Goal: Information Seeking & Learning: Learn about a topic

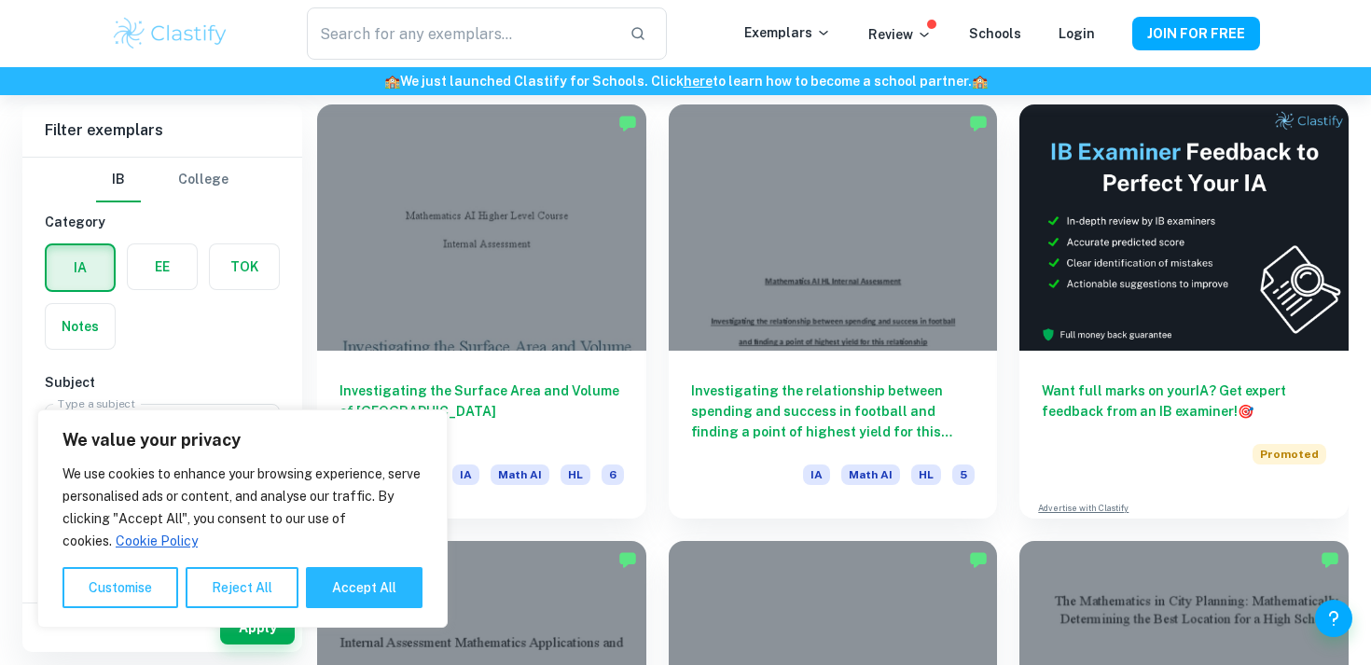
scroll to position [526, 0]
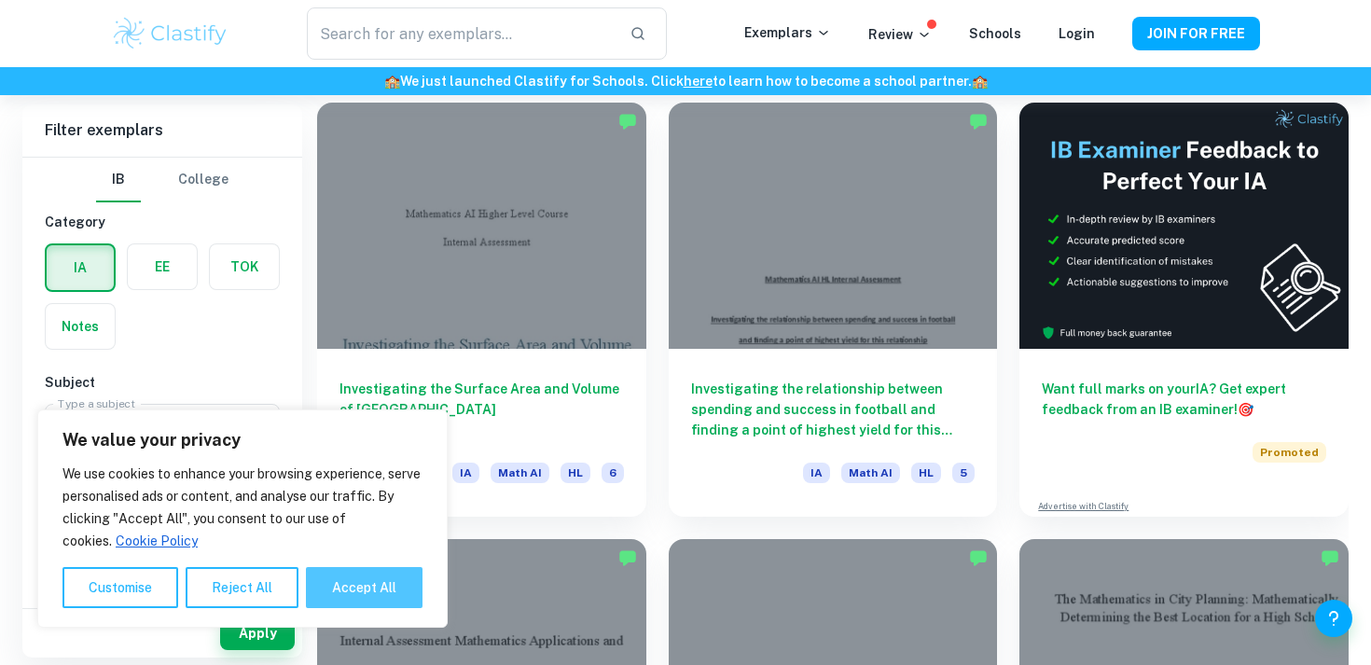
click at [358, 588] on button "Accept All" at bounding box center [364, 587] width 117 height 41
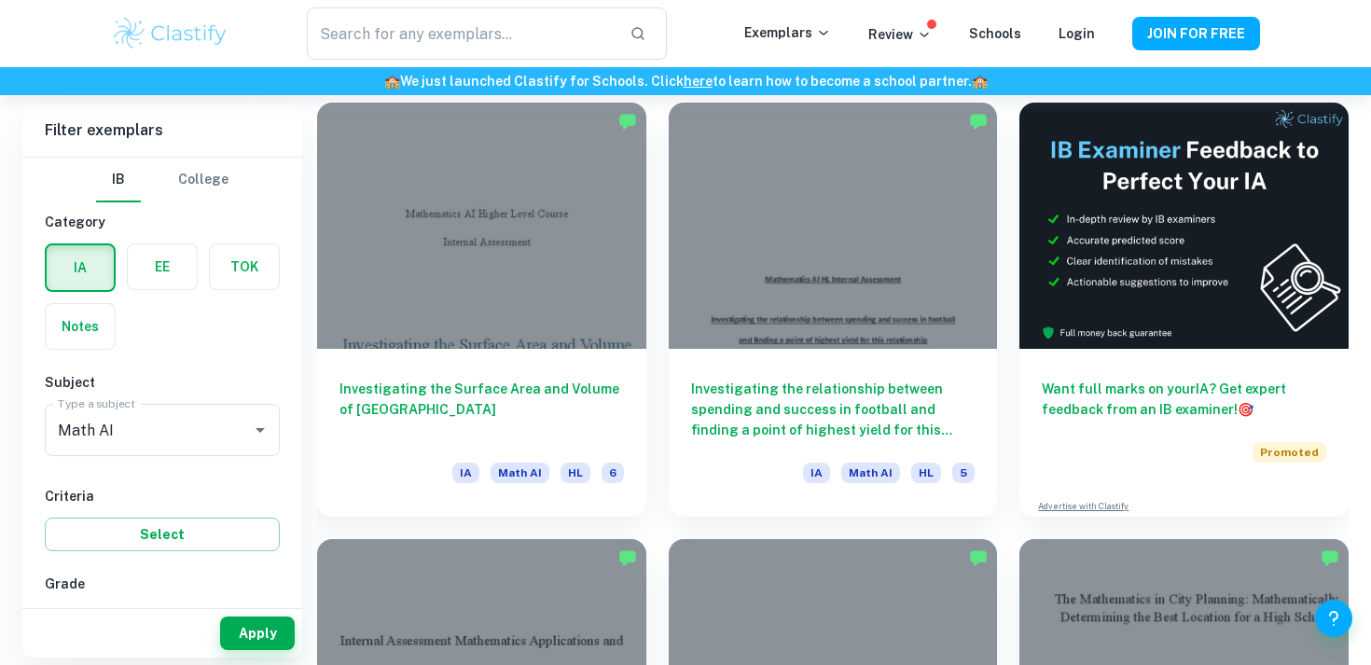
checkbox input "true"
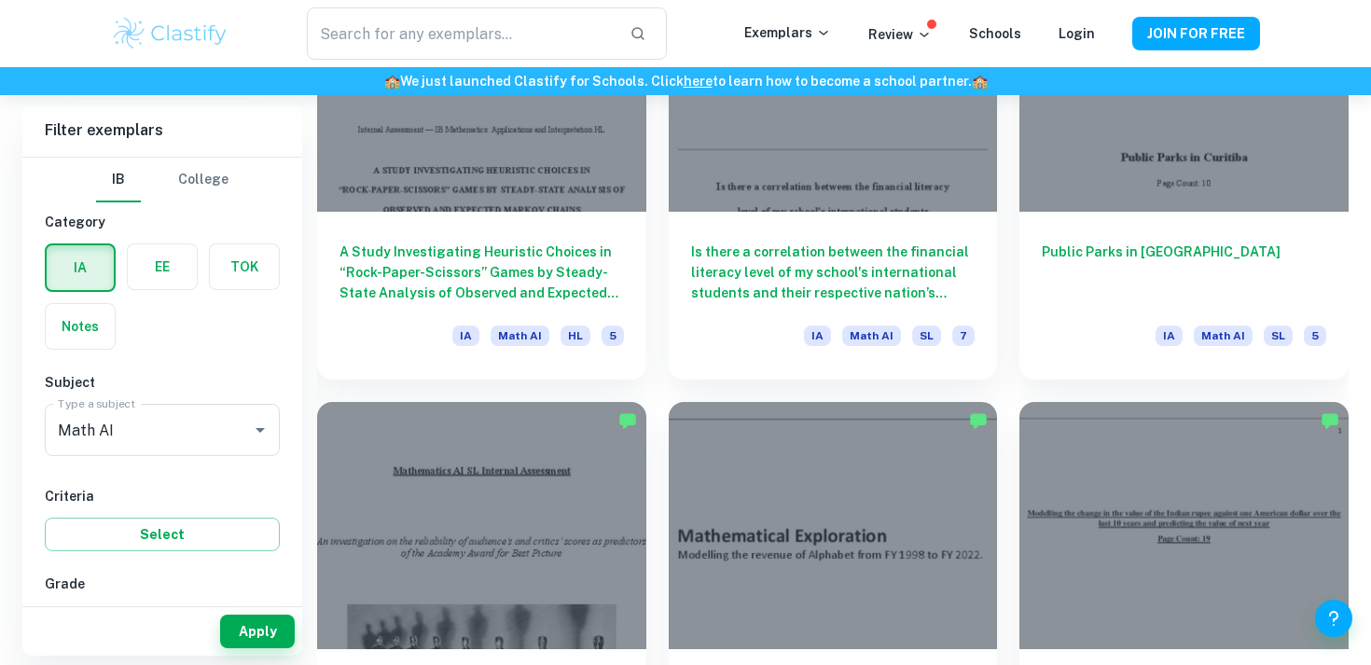
scroll to position [2413, 0]
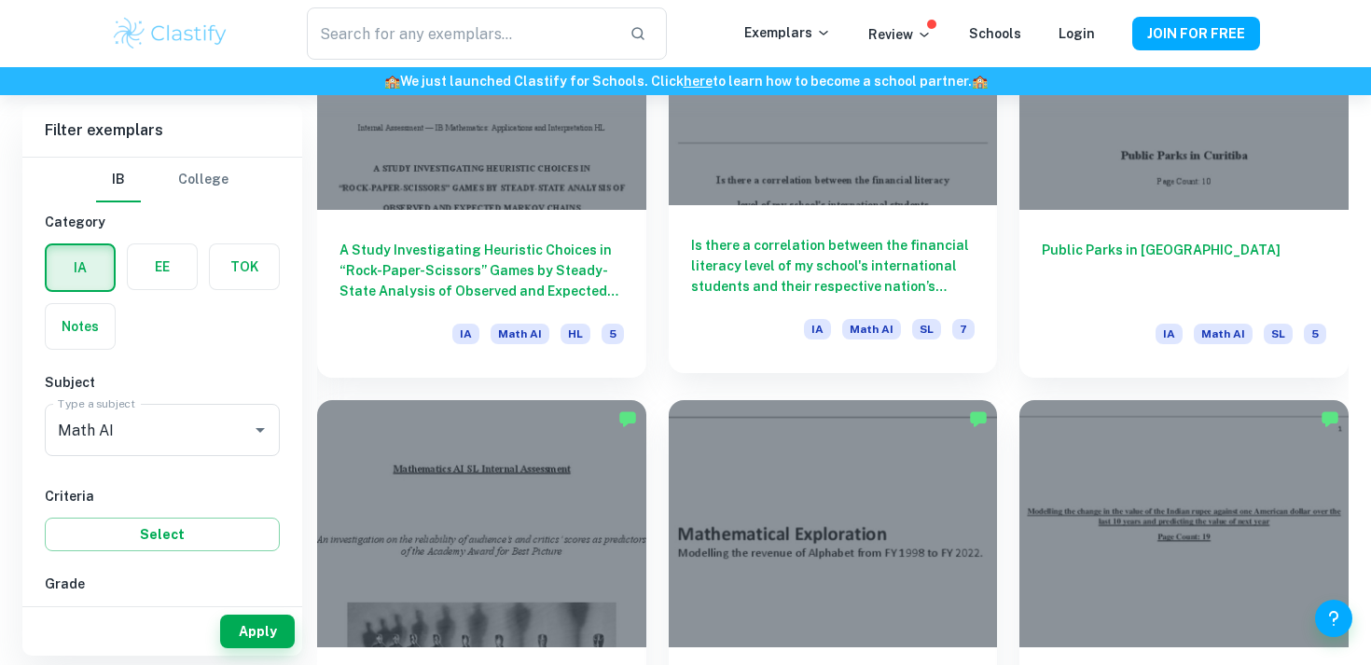
click at [911, 263] on h6 "Is there a correlation between the financial literacy level of my school's inte…" at bounding box center [833, 266] width 284 height 62
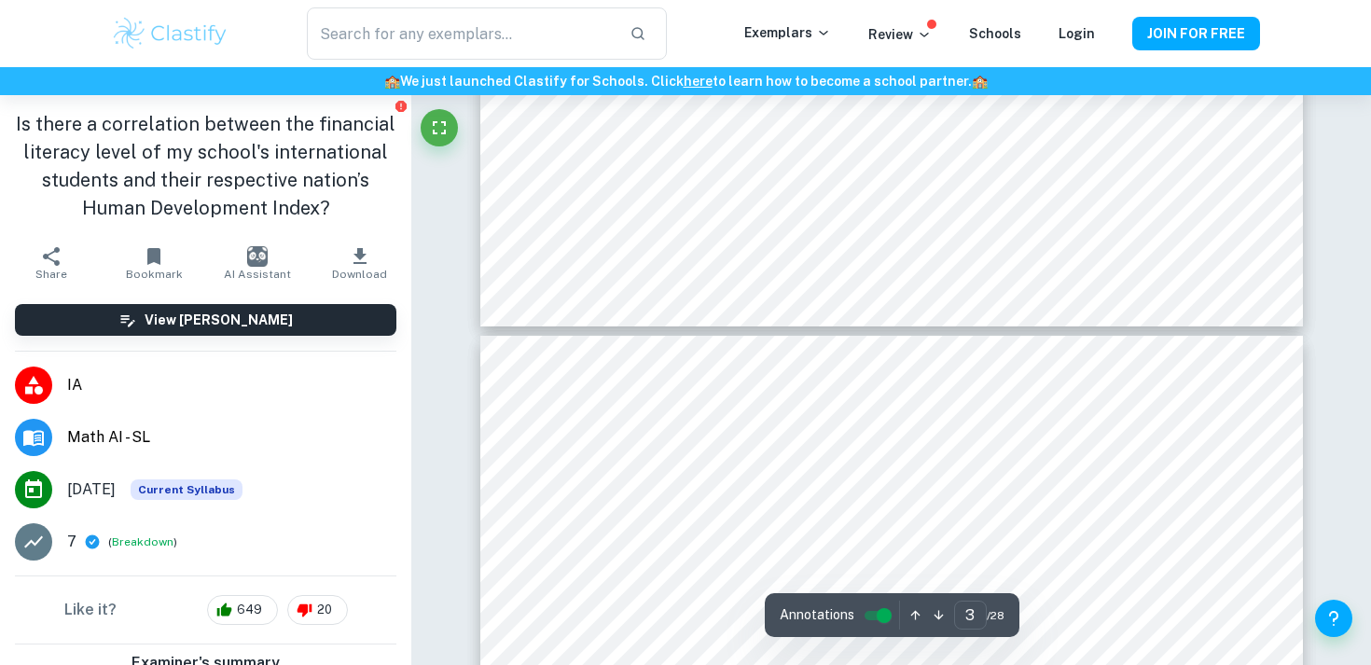
type input "4"
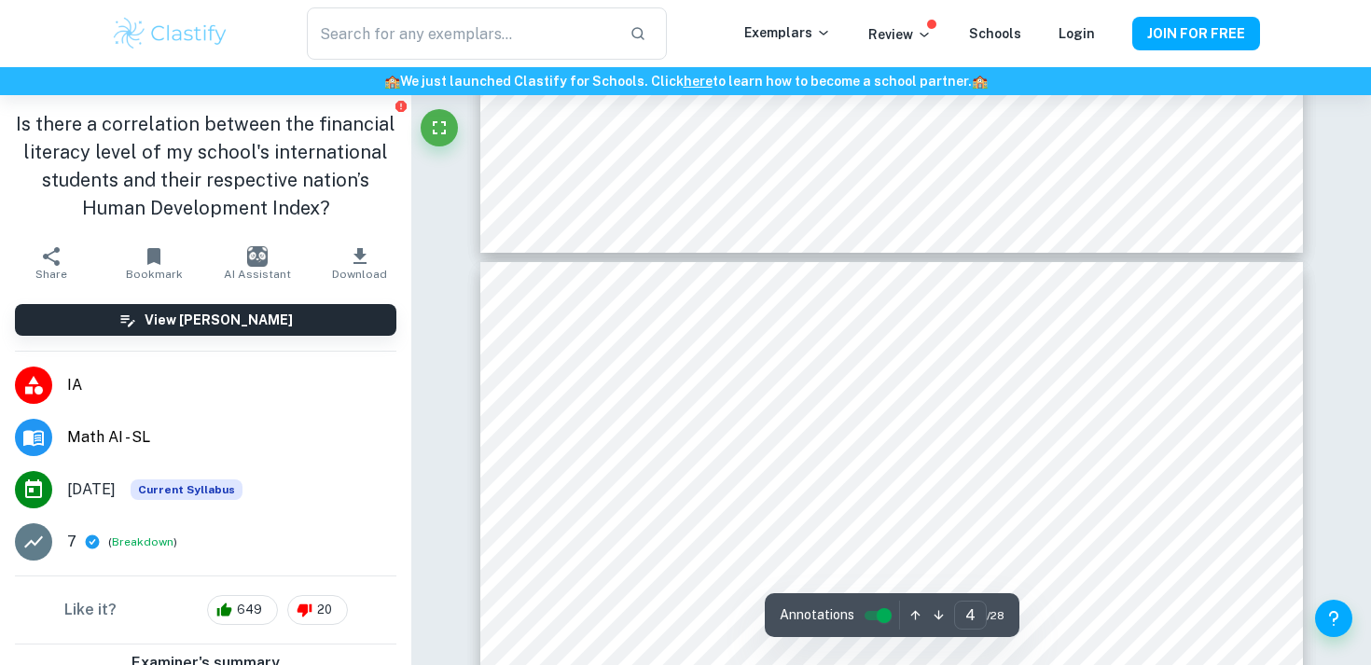
scroll to position [3343, 0]
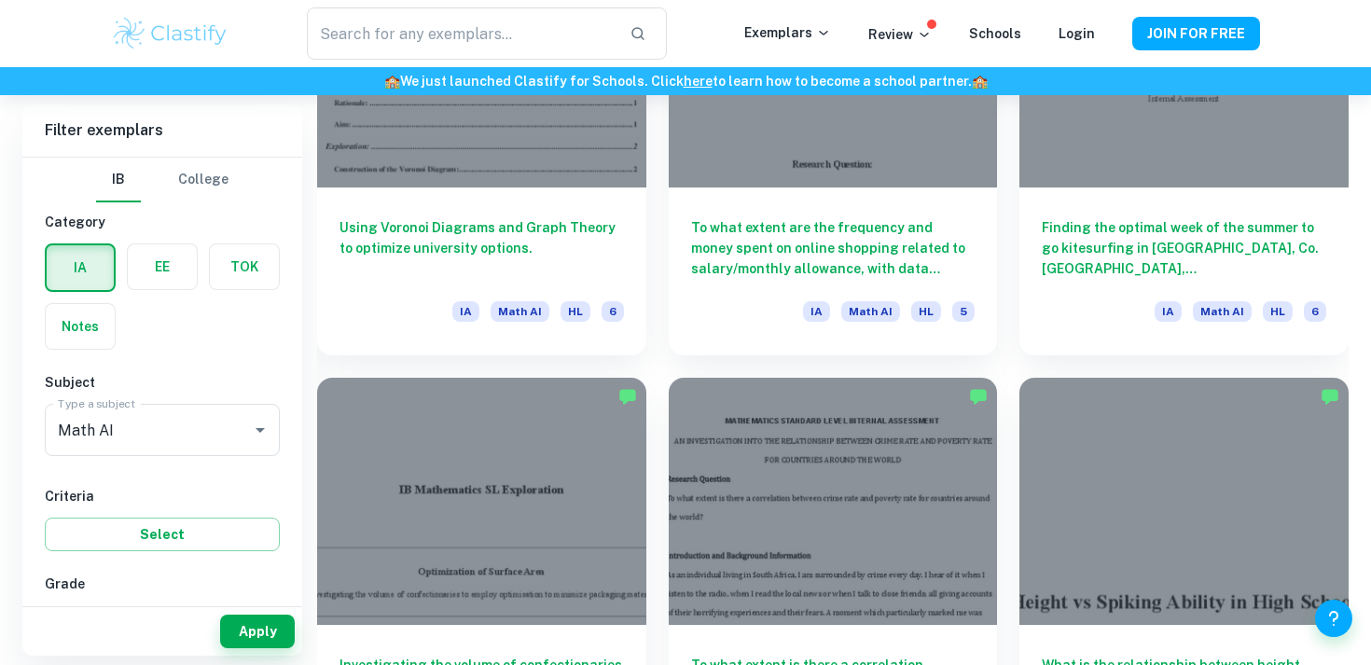
scroll to position [4185, 0]
